Goal: Task Accomplishment & Management: Manage account settings

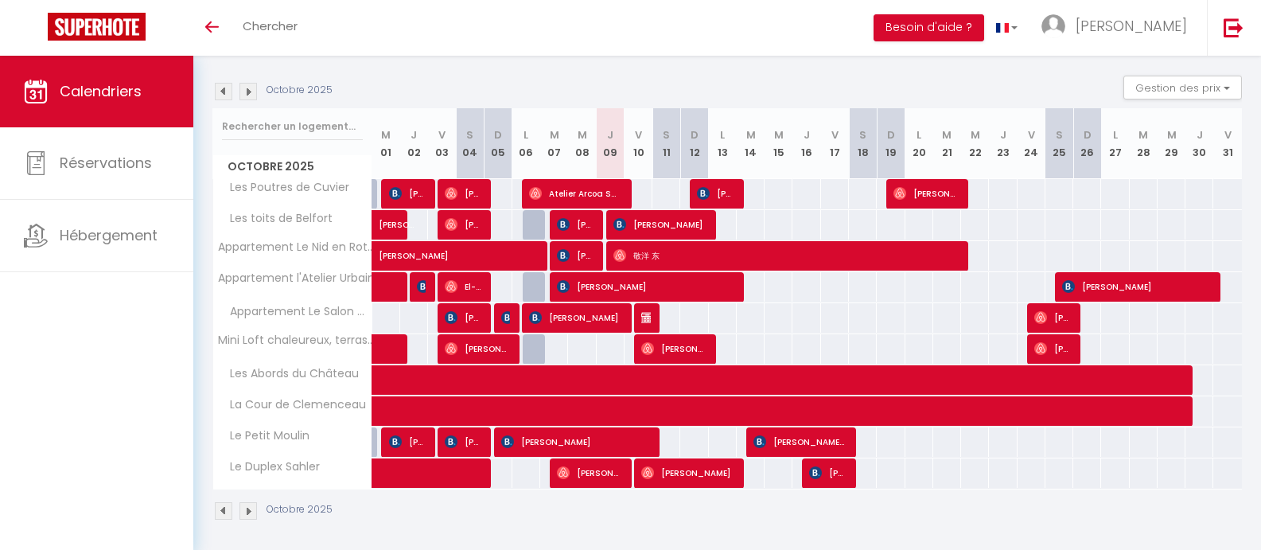
scroll to position [158, 0]
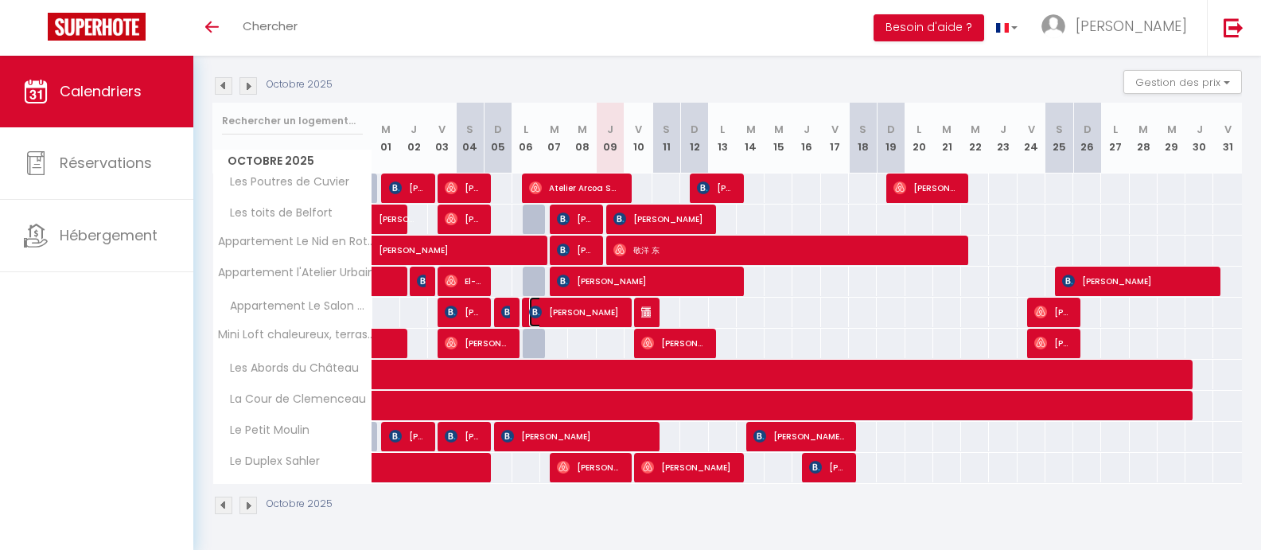
click at [589, 299] on span "[PERSON_NAME]" at bounding box center [575, 312] width 93 height 30
select select "OK"
select select "KO"
select select "0"
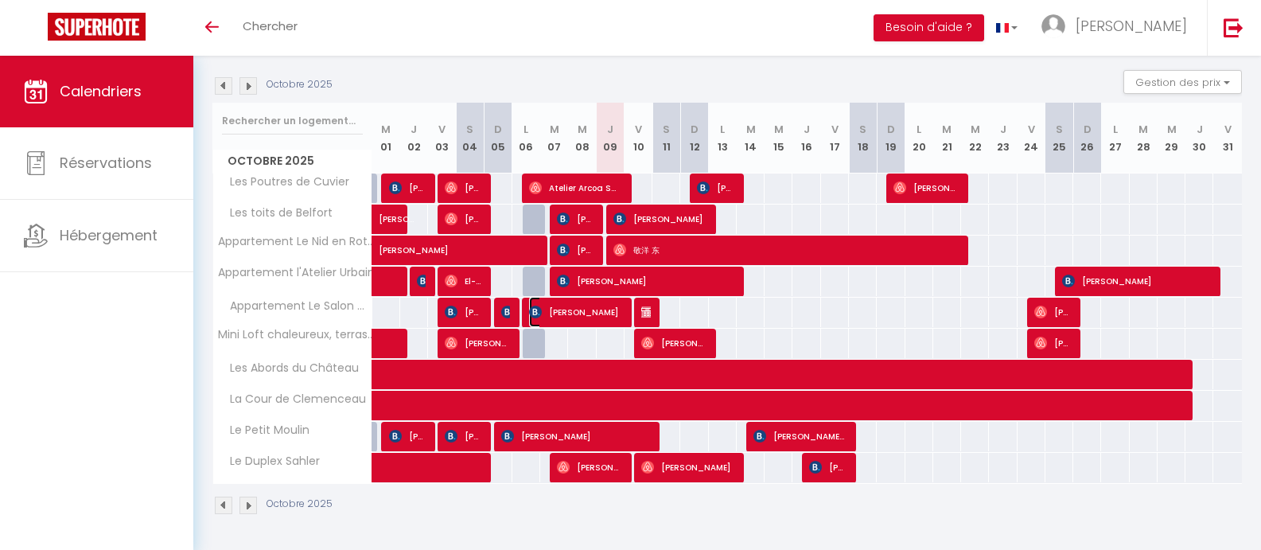
select select "1"
select select
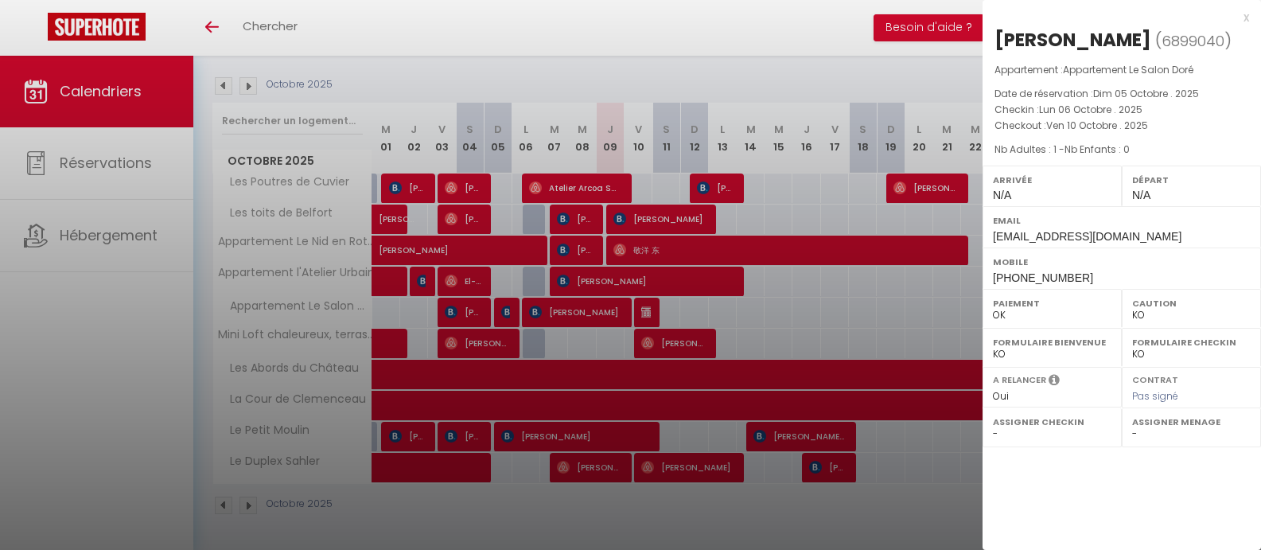
click at [622, 67] on div at bounding box center [630, 275] width 1261 height 550
